Goal: Information Seeking & Learning: Learn about a topic

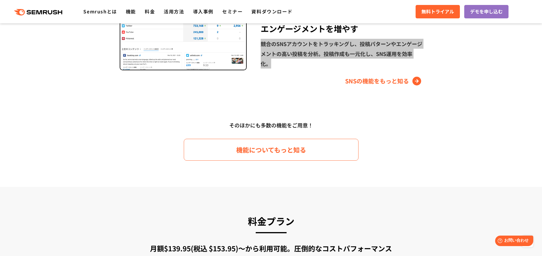
scroll to position [728, 0]
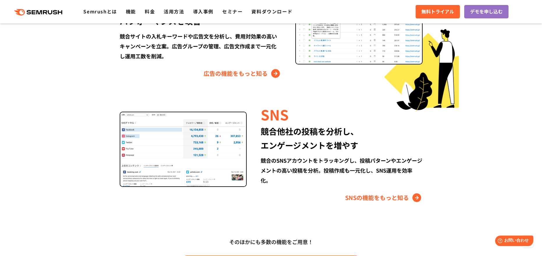
click at [66, 108] on section "Semrushでできること SEO、広告、SNSなどデジタルマーケティングのあらゆる領域を網羅。 競合サイトの調査・分析、順位変動のトラッキングなどを一元化し…" at bounding box center [271, 12] width 542 height 581
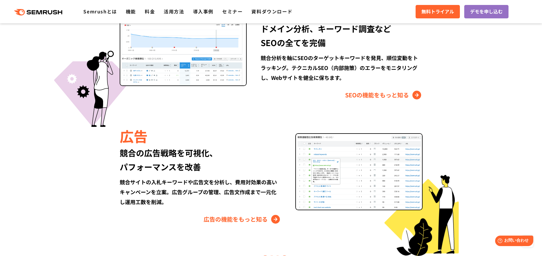
scroll to position [466, 0]
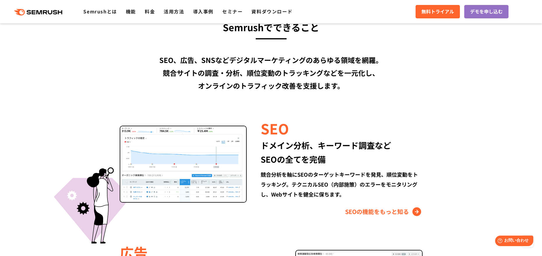
click at [191, 88] on div "SEO、広告、SNSなどデジタルマーケティングのあらゆる領域を網羅。 競合サイトの調査・分析、順位変動のトラッキングなどを一元化し、 オンラインのトラフィック…" at bounding box center [271, 73] width 335 height 38
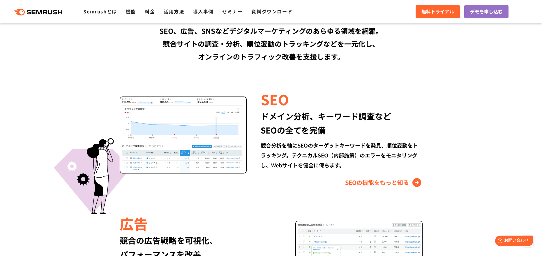
scroll to position [582, 0]
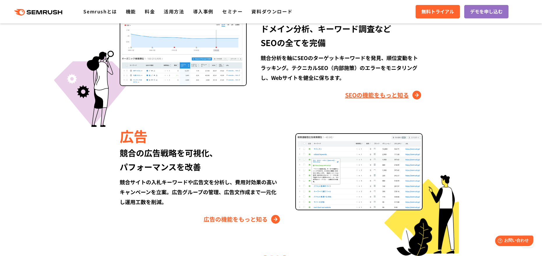
click at [354, 97] on link "SEOの機能をもっと知る" at bounding box center [383, 94] width 77 height 9
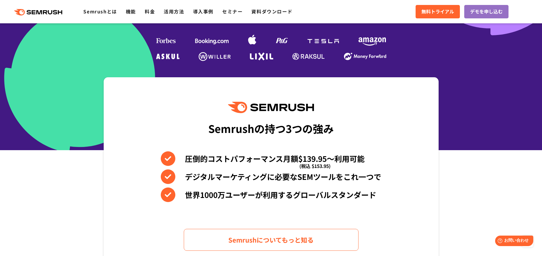
scroll to position [146, 0]
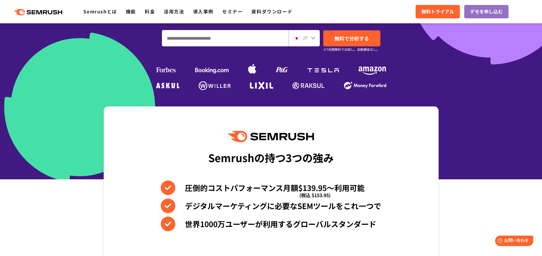
click at [279, 158] on div "Semrushの持つ3つの強み" at bounding box center [270, 157] width 125 height 22
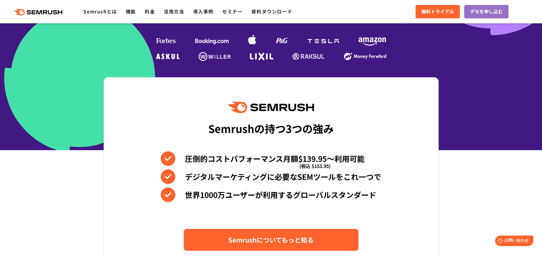
click at [274, 234] on link "Semrushについてもっと知る" at bounding box center [271, 239] width 175 height 22
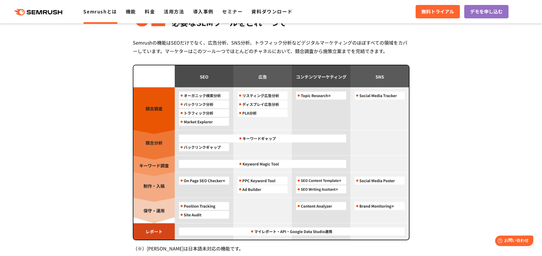
scroll to position [524, 0]
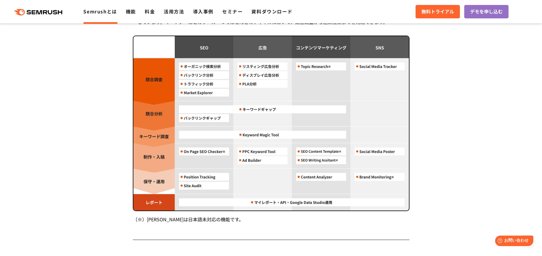
click at [86, 128] on section "Semrush 3つの強み 圧倒的コストパフォーマンス 月額 $139.95 〜利用可能 (税込 $153.95) Semrushは月額$139.95(税込 …" at bounding box center [271, 65] width 542 height 735
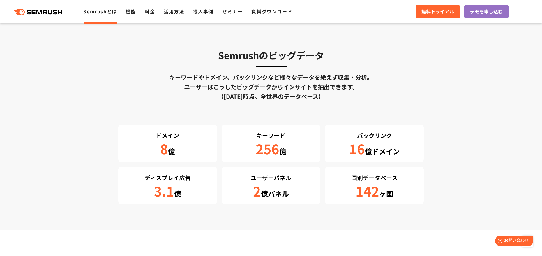
scroll to position [1164, 0]
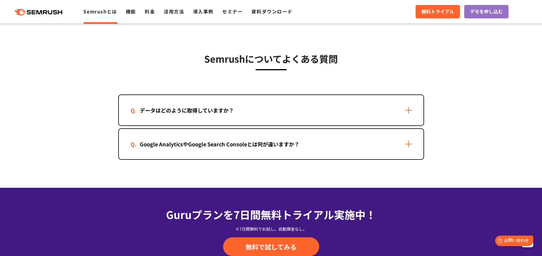
click at [162, 114] on div "データはどのように取得していますか？" at bounding box center [186, 110] width 113 height 8
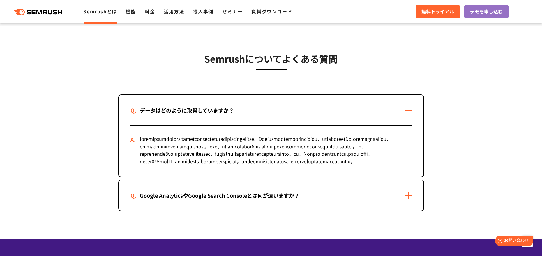
scroll to position [1281, 0]
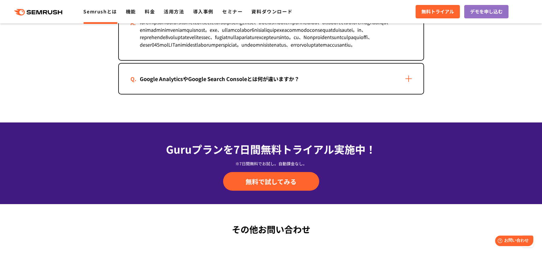
click at [181, 94] on div "Google AnalyticsやGoogle Search Consoleとは何が違いますか？" at bounding box center [271, 78] width 304 height 30
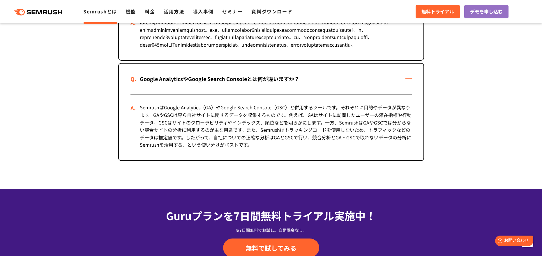
click at [230, 155] on div "SemrushはGoogle Analytics（GA）やGoogle Search Console（GSC）と併用するツールです。それぞれに目的やデータが異…" at bounding box center [270, 127] width 281 height 66
click at [199, 160] on div "SemrushはGoogle Analytics（GA）やGoogle Search Console（GSC）と併用するツールです。それぞれに目的やデータが異…" at bounding box center [270, 127] width 281 height 66
click at [180, 158] on div "SemrushはGoogle Analytics（GA）やGoogle Search Console（GSC）と併用するツールです。それぞれに目的やデータが異…" at bounding box center [270, 127] width 281 height 66
click at [155, 160] on div "SemrushはGoogle Analytics（GA）やGoogle Search Console（GSC）と併用するツールです。それぞれに目的やデータが異…" at bounding box center [270, 127] width 281 height 66
click at [191, 160] on div "SemrushはGoogle Analytics（GA）やGoogle Search Console（GSC）と併用するツールです。それぞれに目的やデータが異…" at bounding box center [270, 127] width 281 height 66
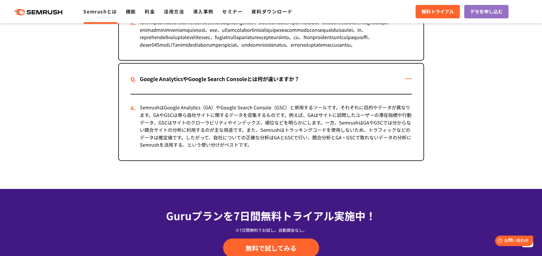
drag, startPoint x: 253, startPoint y: 148, endPoint x: 238, endPoint y: 145, distance: 14.9
click at [253, 148] on div "SemrushはGoogle Analytics（GA）やGoogle Search Console（GSC）と併用するツールです。それぞれに目的やデータが異…" at bounding box center [270, 127] width 281 height 66
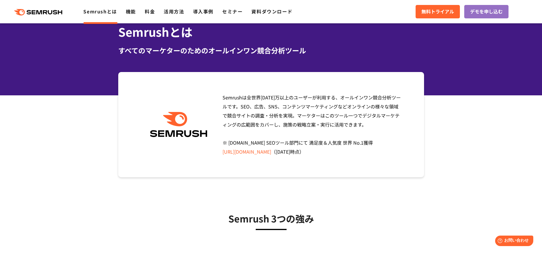
scroll to position [0, 0]
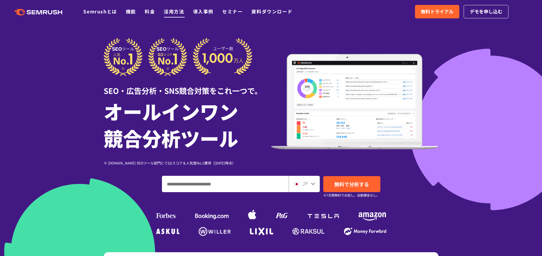
click at [165, 12] on link "活用方法" at bounding box center [174, 11] width 20 height 7
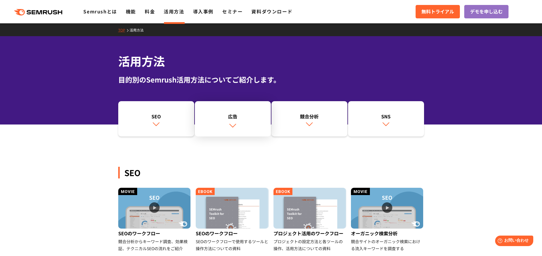
click at [240, 119] on link "広告" at bounding box center [233, 119] width 76 height 36
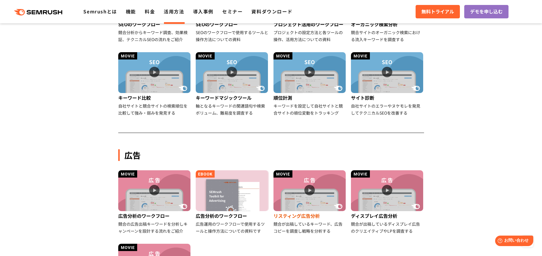
scroll to position [5, 0]
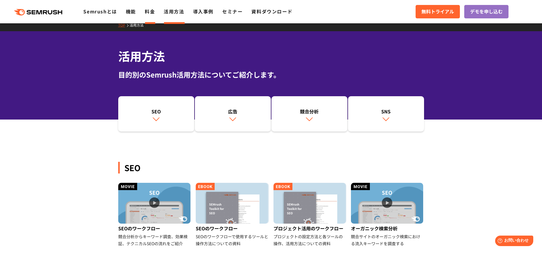
click at [151, 11] on link "料金" at bounding box center [150, 11] width 10 height 7
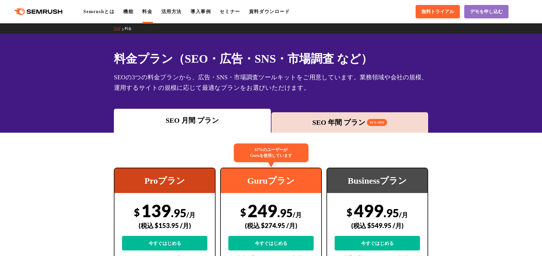
click at [132, 14] on link "機能" at bounding box center [128, 11] width 10 height 5
click at [101, 15] on div ".cls {fill: #FF642D;} .cls {fill: #FF642D;} Semrushとは 機能 料金 活用方法 導入事例 セミナー 資料ダウ…" at bounding box center [271, 11] width 542 height 17
click at [92, 8] on div ".cls {fill: #FF642D;} .cls {fill: #FF642D;} Semrushとは 機能 料金 活用方法 導入事例 セミナー 資料ダウ…" at bounding box center [271, 11] width 542 height 17
click at [93, 10] on link "Semrushとは" at bounding box center [98, 11] width 31 height 5
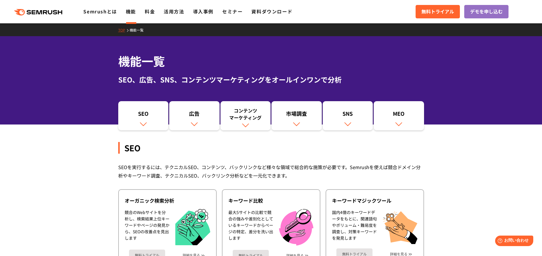
drag, startPoint x: 78, startPoint y: 107, endPoint x: 68, endPoint y: 102, distance: 11.0
click at [78, 107] on div "機能一覧 SEO、広告、SNS、コンテンツマーケティングをオールインワンで分析" at bounding box center [271, 80] width 542 height 88
